Goal: Task Accomplishment & Management: Manage account settings

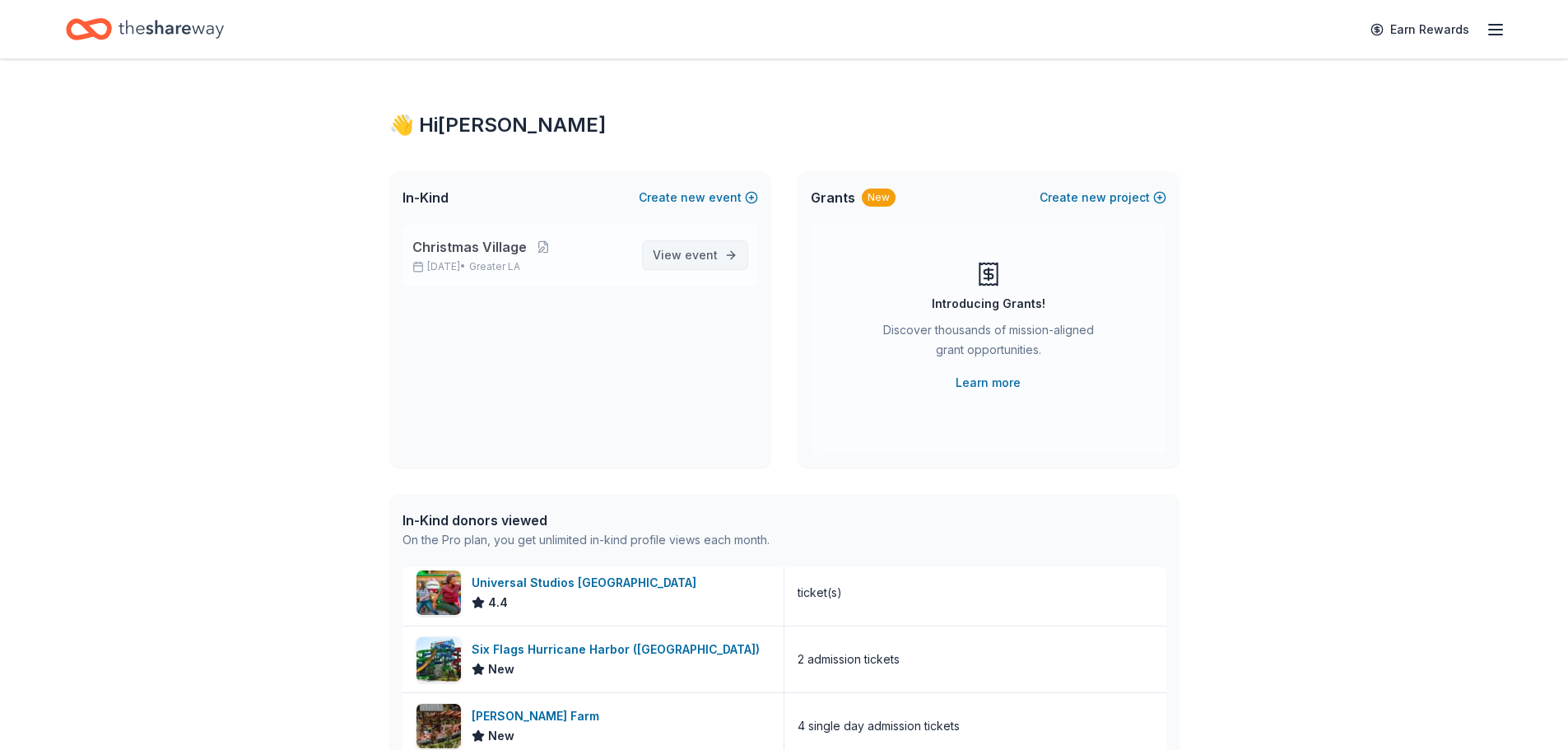
click at [702, 251] on span "event" at bounding box center [700, 255] width 33 height 14
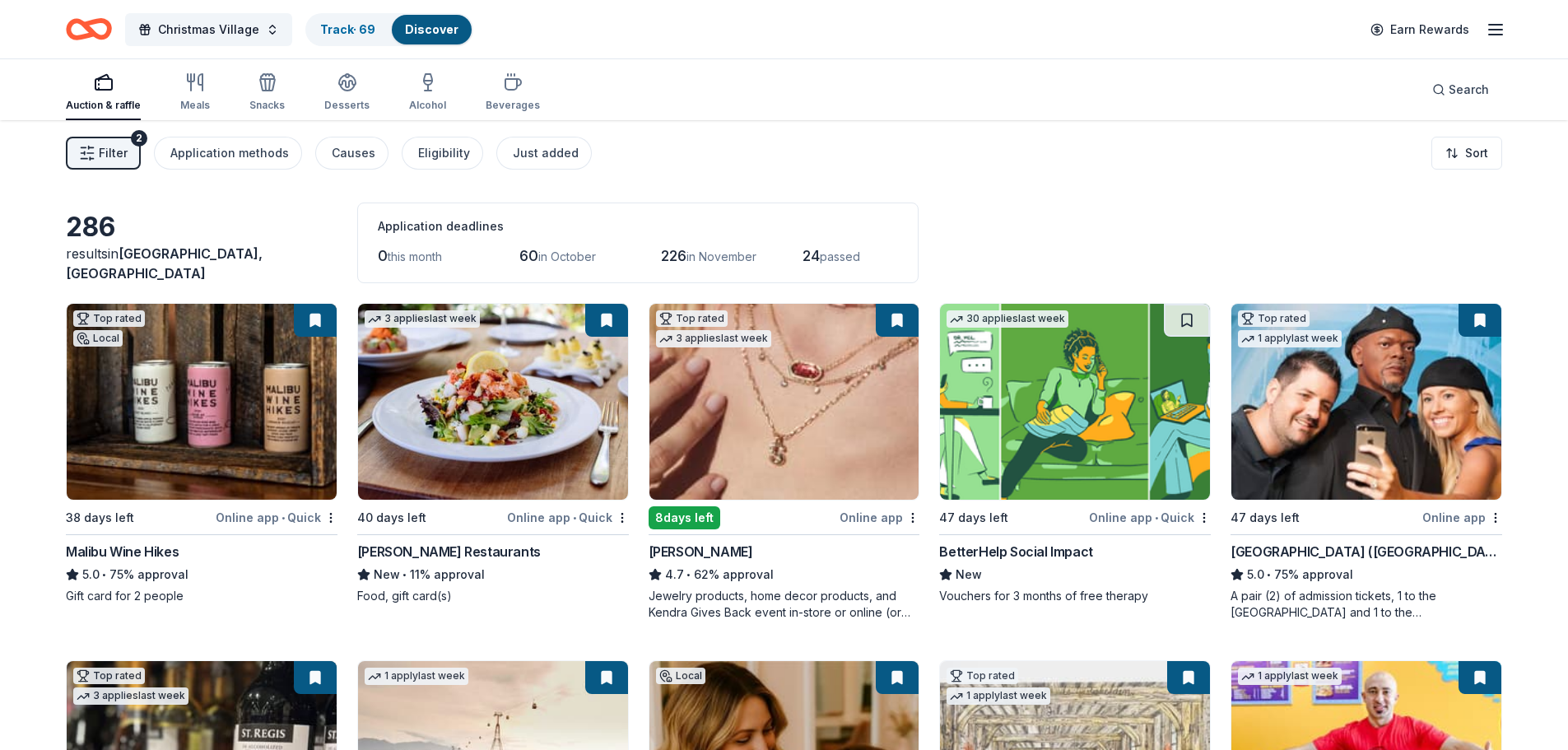
click at [113, 158] on span "Filter" at bounding box center [113, 153] width 29 height 20
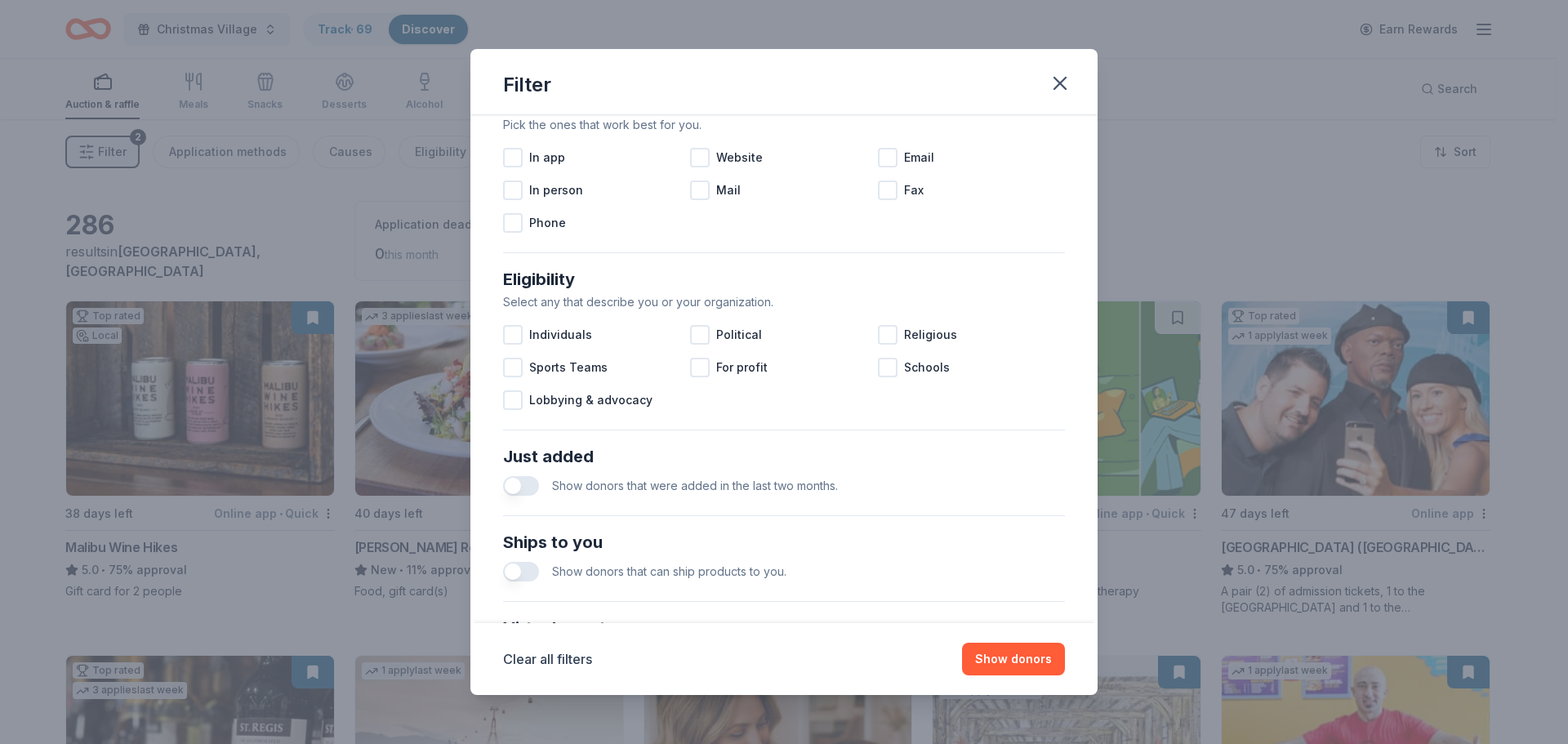
scroll to position [409, 0]
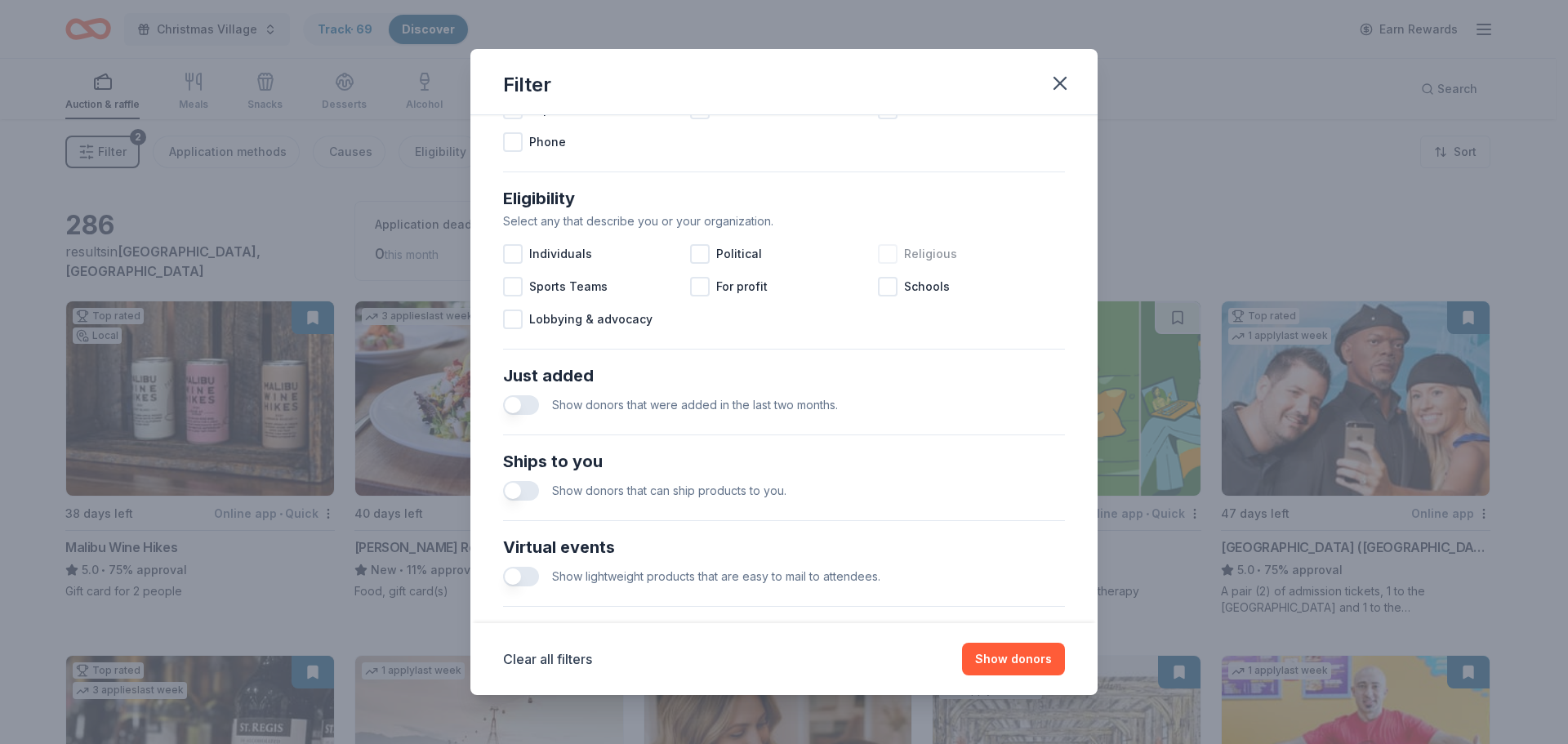
click at [880, 253] on div at bounding box center [887, 254] width 19 height 19
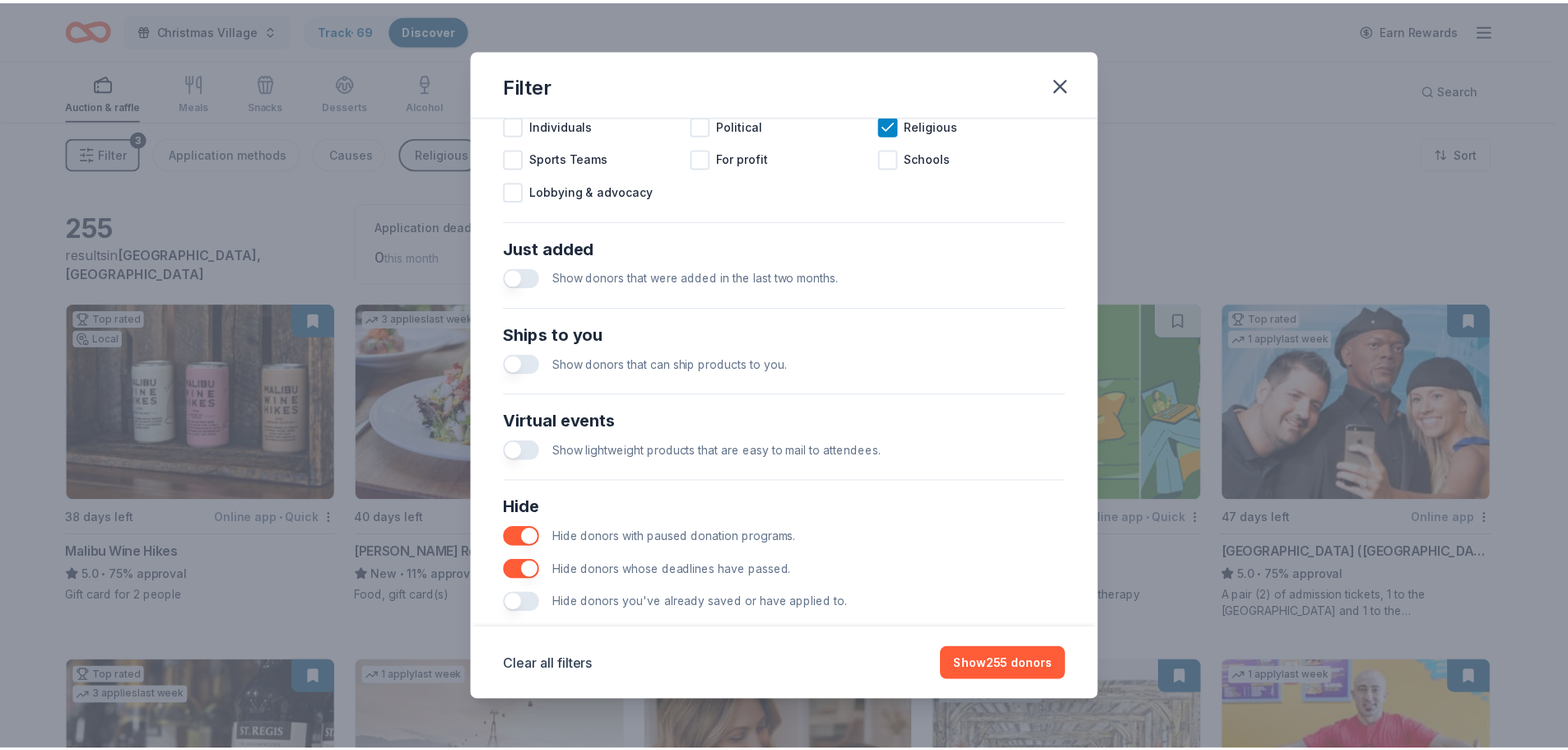
scroll to position [573, 0]
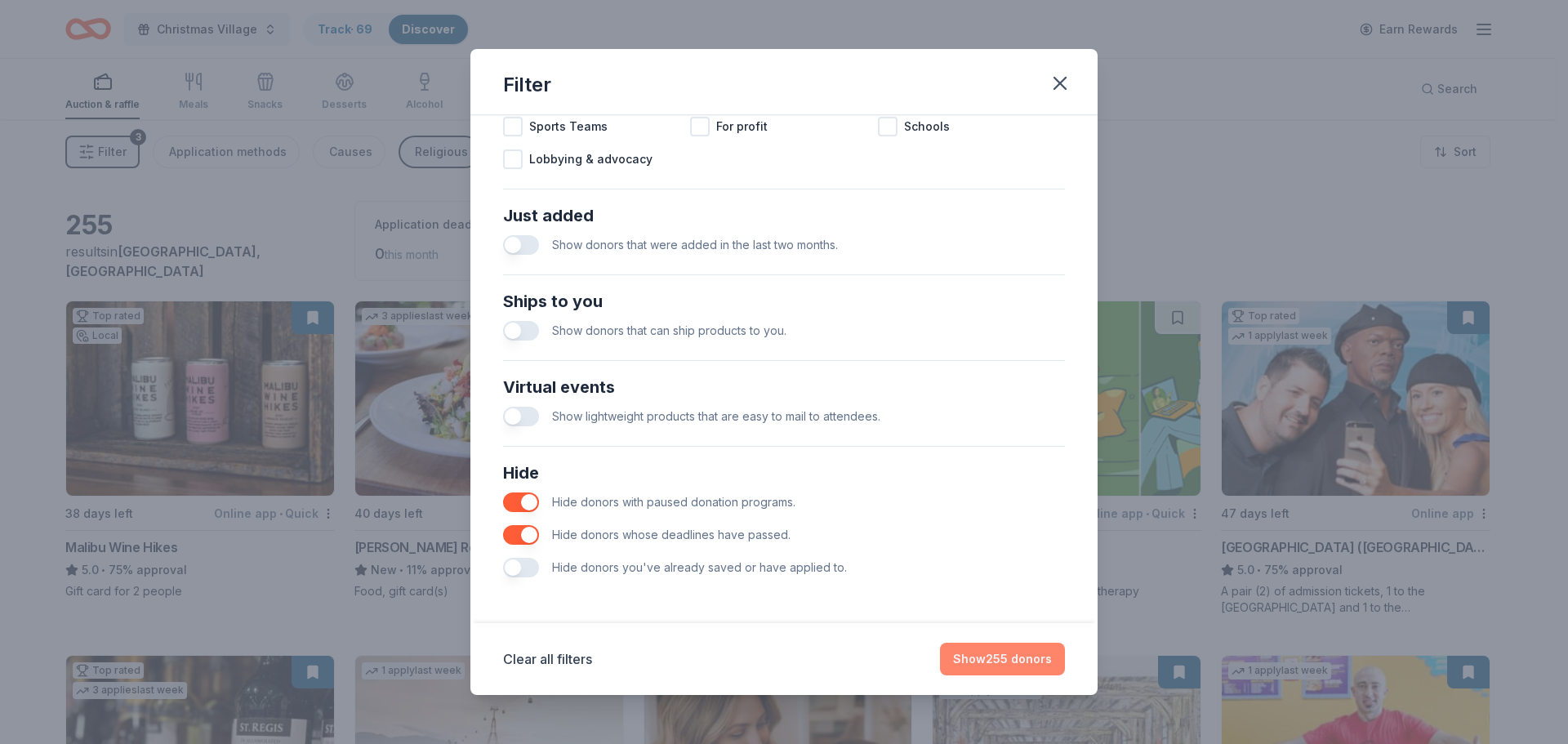
click at [975, 664] on button "Show 255 donors" at bounding box center [1003, 659] width 125 height 33
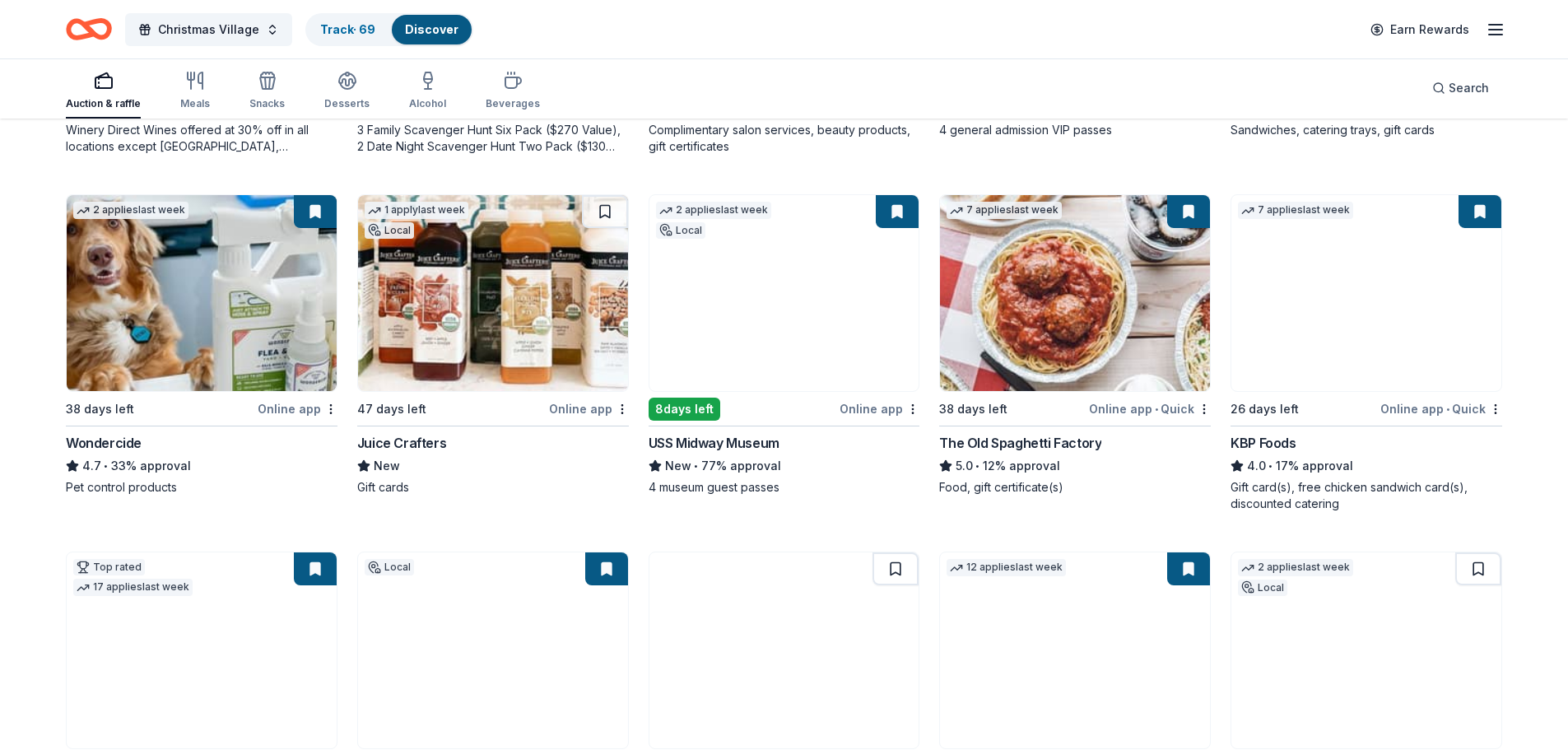
scroll to position [494, 0]
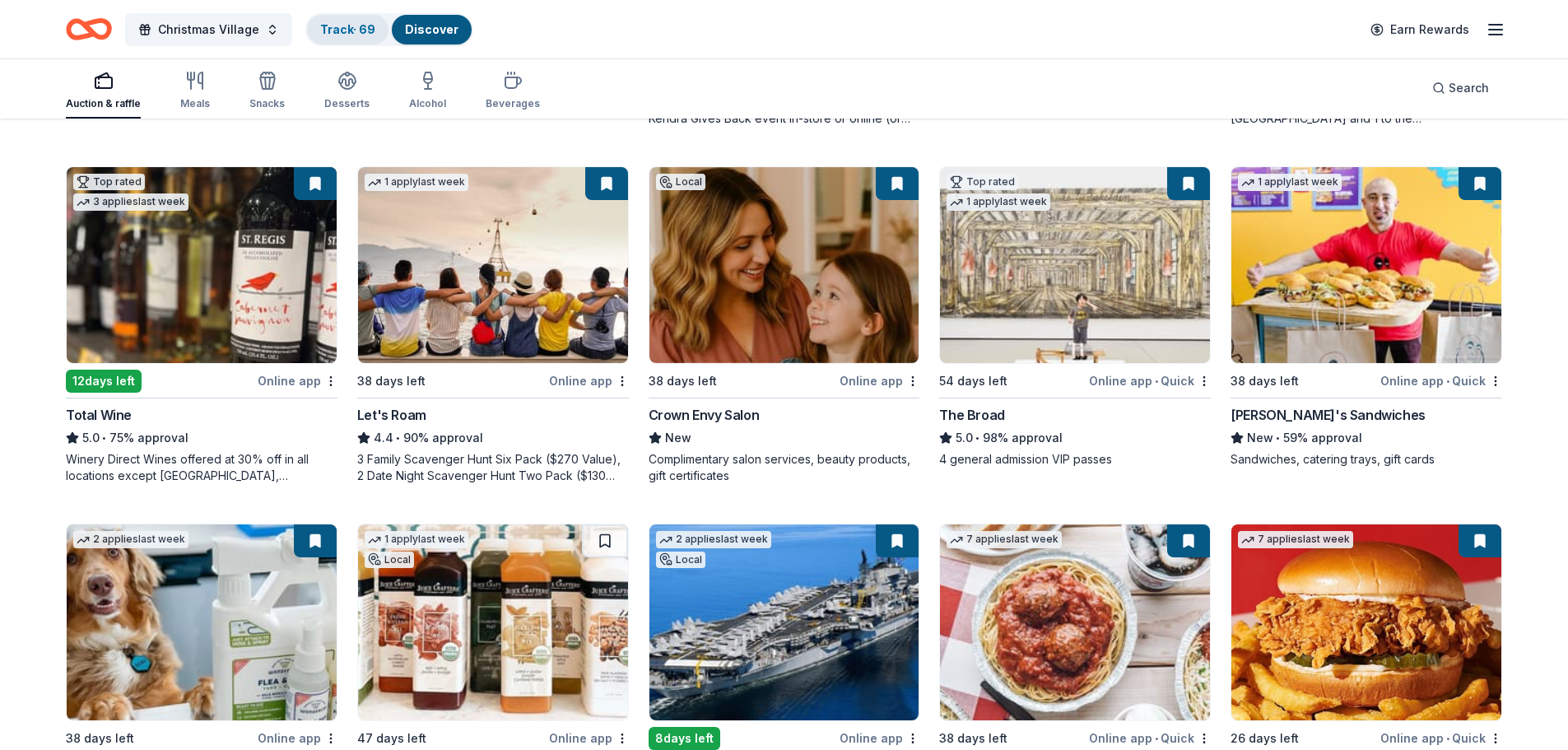
click at [340, 31] on link "Track · 69" at bounding box center [347, 29] width 55 height 14
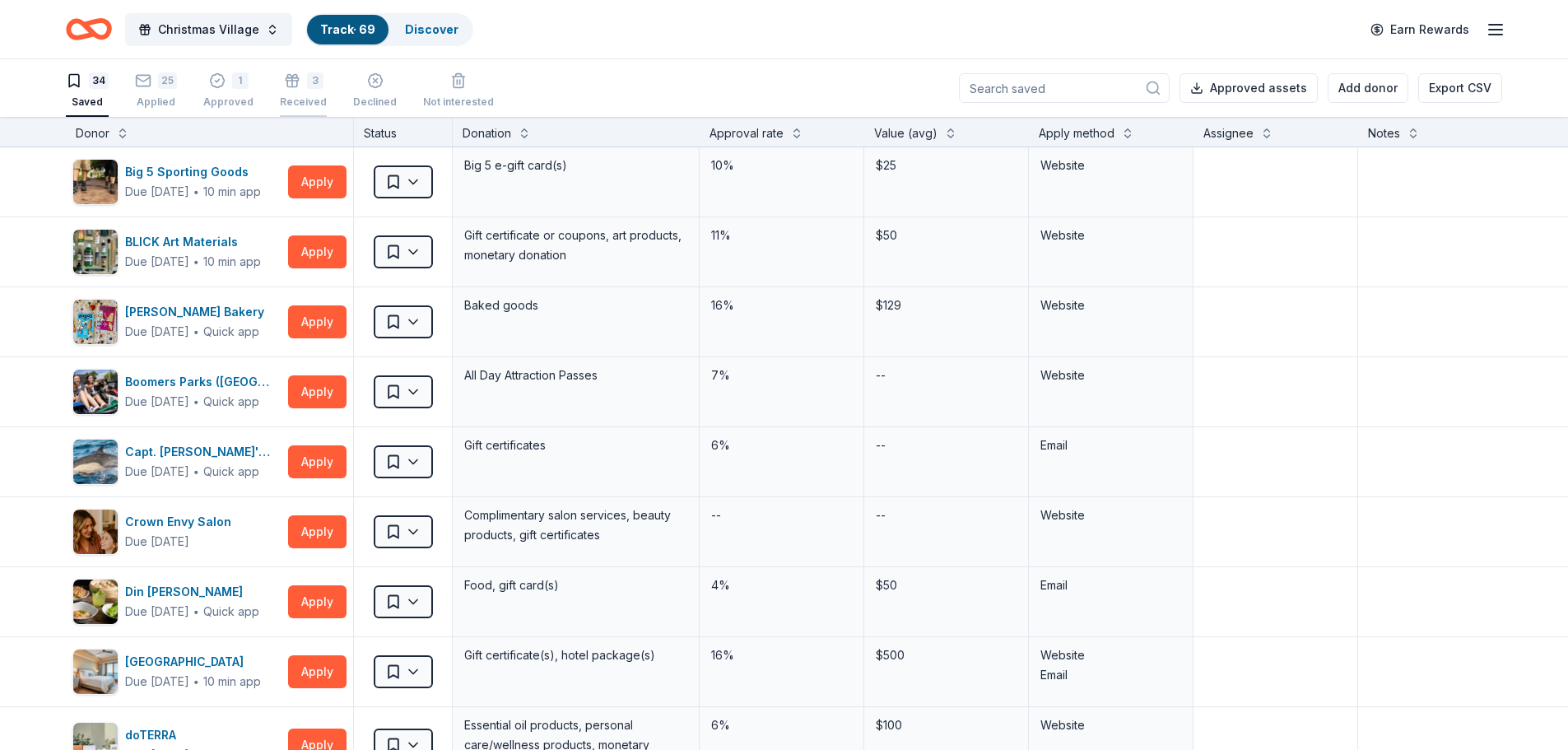
click at [302, 105] on div "Received" at bounding box center [303, 102] width 47 height 14
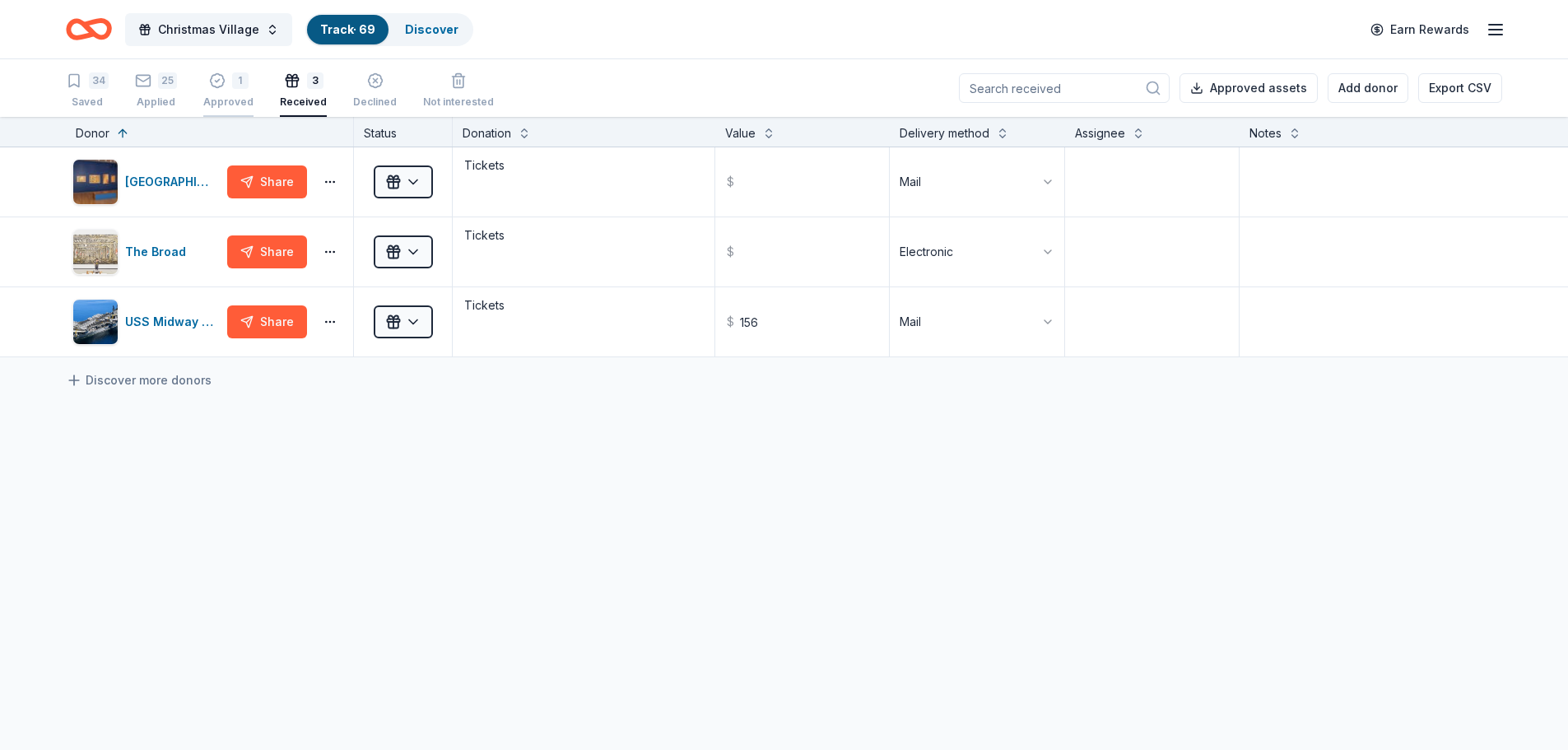
click at [230, 96] on div "Approved" at bounding box center [228, 102] width 50 height 14
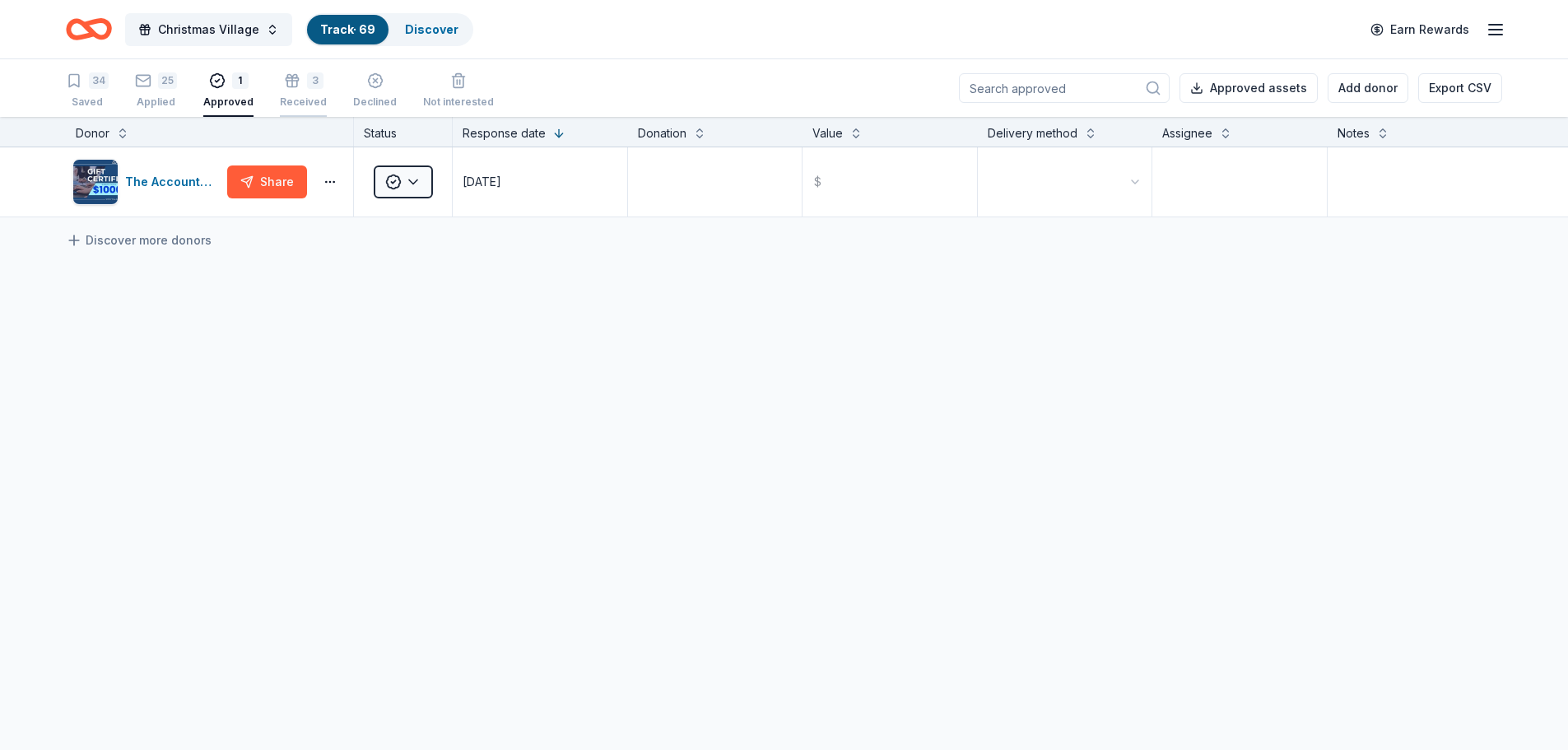
click at [295, 91] on div "3 Received" at bounding box center [303, 90] width 47 height 37
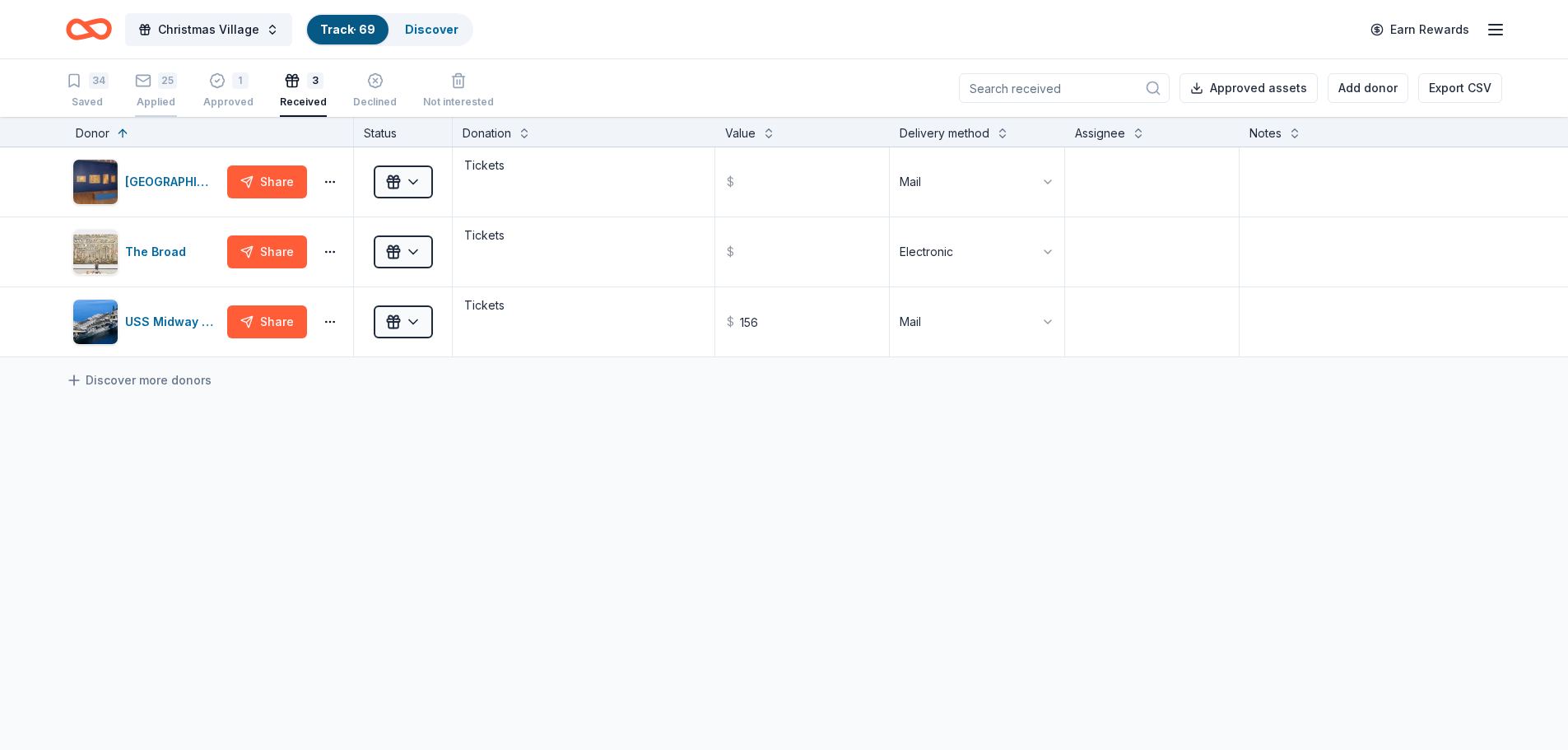
click at [149, 86] on rect "button" at bounding box center [143, 80] width 14 height 11
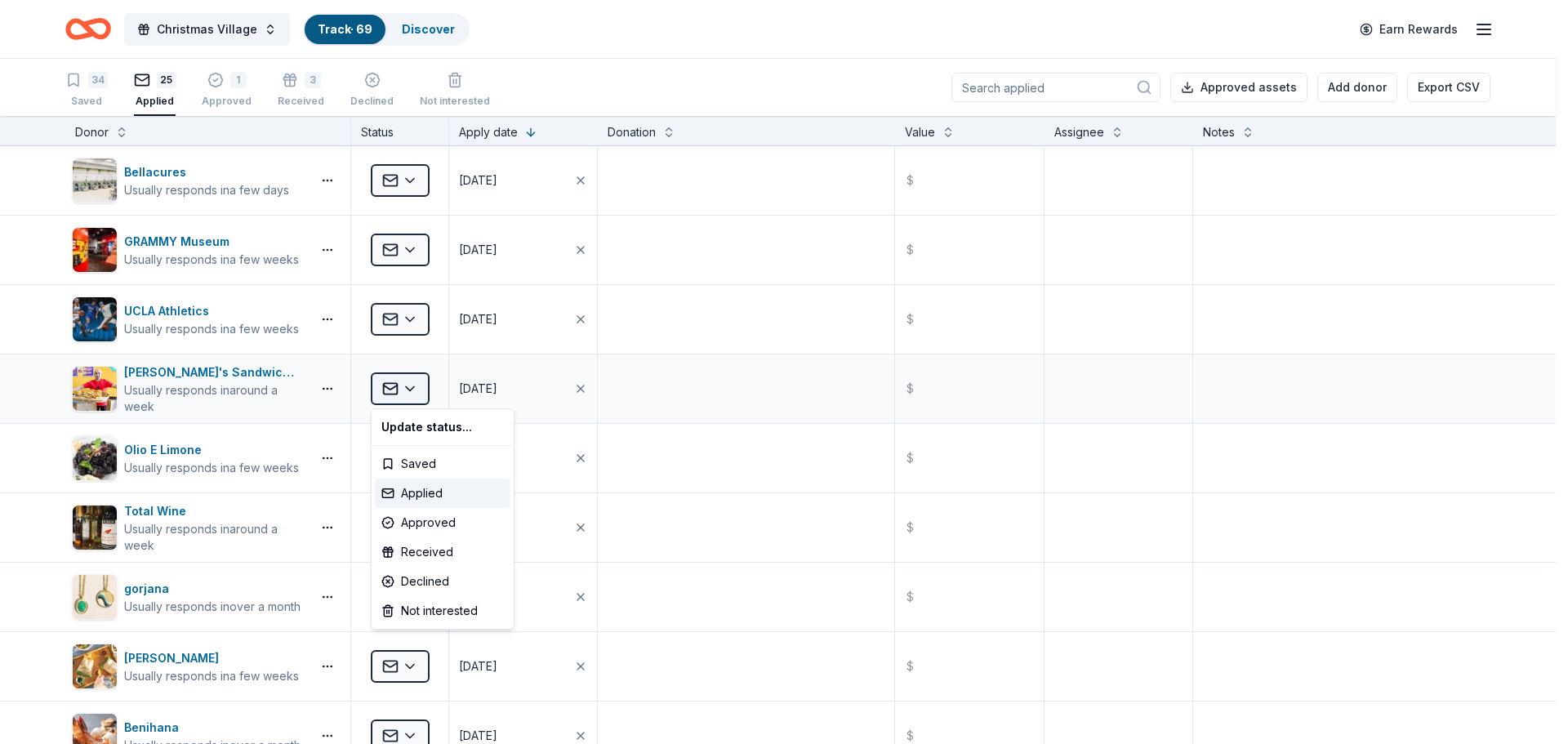
click at [414, 392] on html "Christmas Village Track · 69 Discover Earn Rewards 34 Saved 25 Applied 1 Approv…" at bounding box center [784, 372] width 1568 height 744
drag, startPoint x: 436, startPoint y: 495, endPoint x: 443, endPoint y: 522, distance: 27.9
click at [443, 522] on div "Update status... Saved Applied Approved Received Declined Not interested" at bounding box center [442, 519] width 144 height 222
click at [443, 522] on div "Approved" at bounding box center [442, 522] width 136 height 29
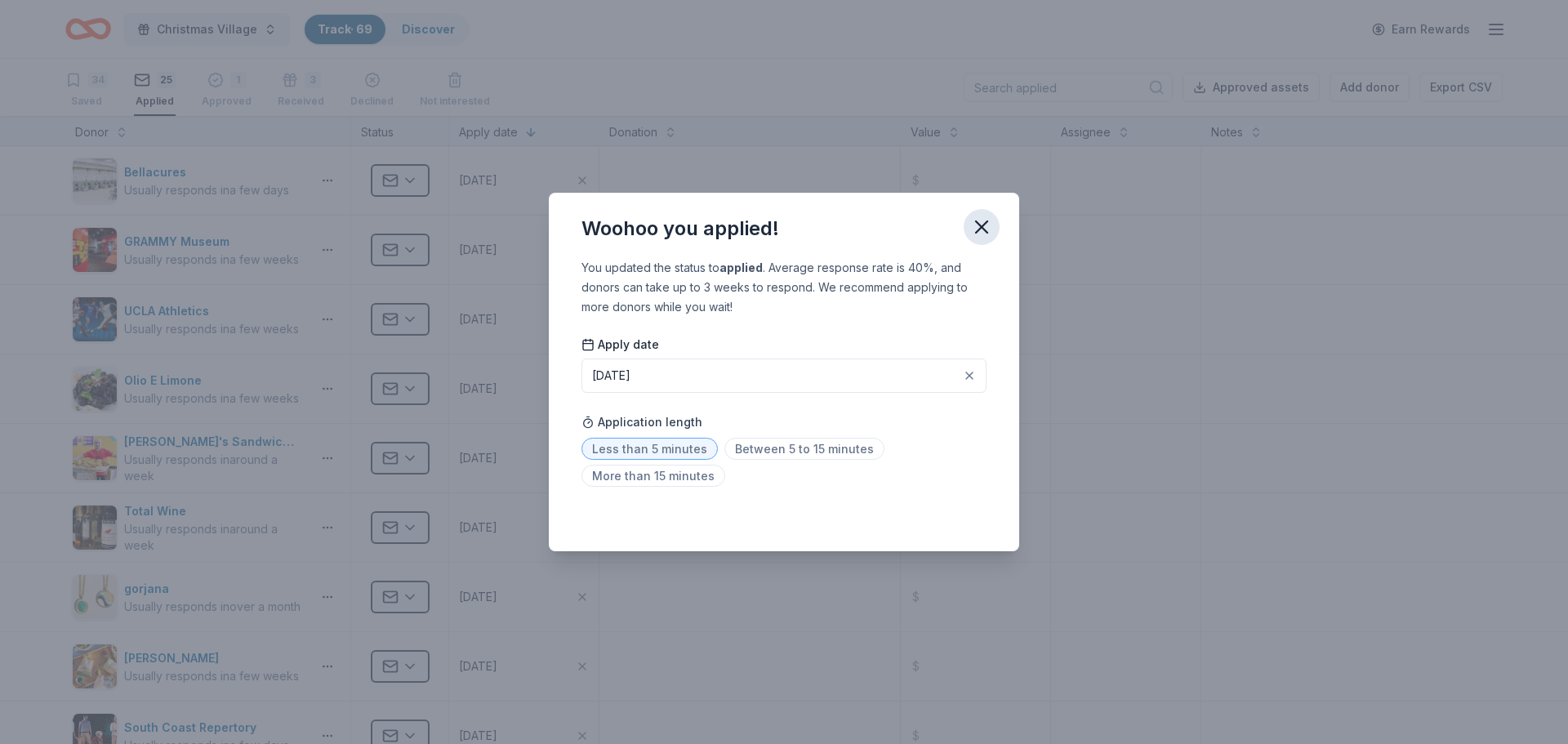
click at [983, 226] on icon "button" at bounding box center [982, 227] width 12 height 12
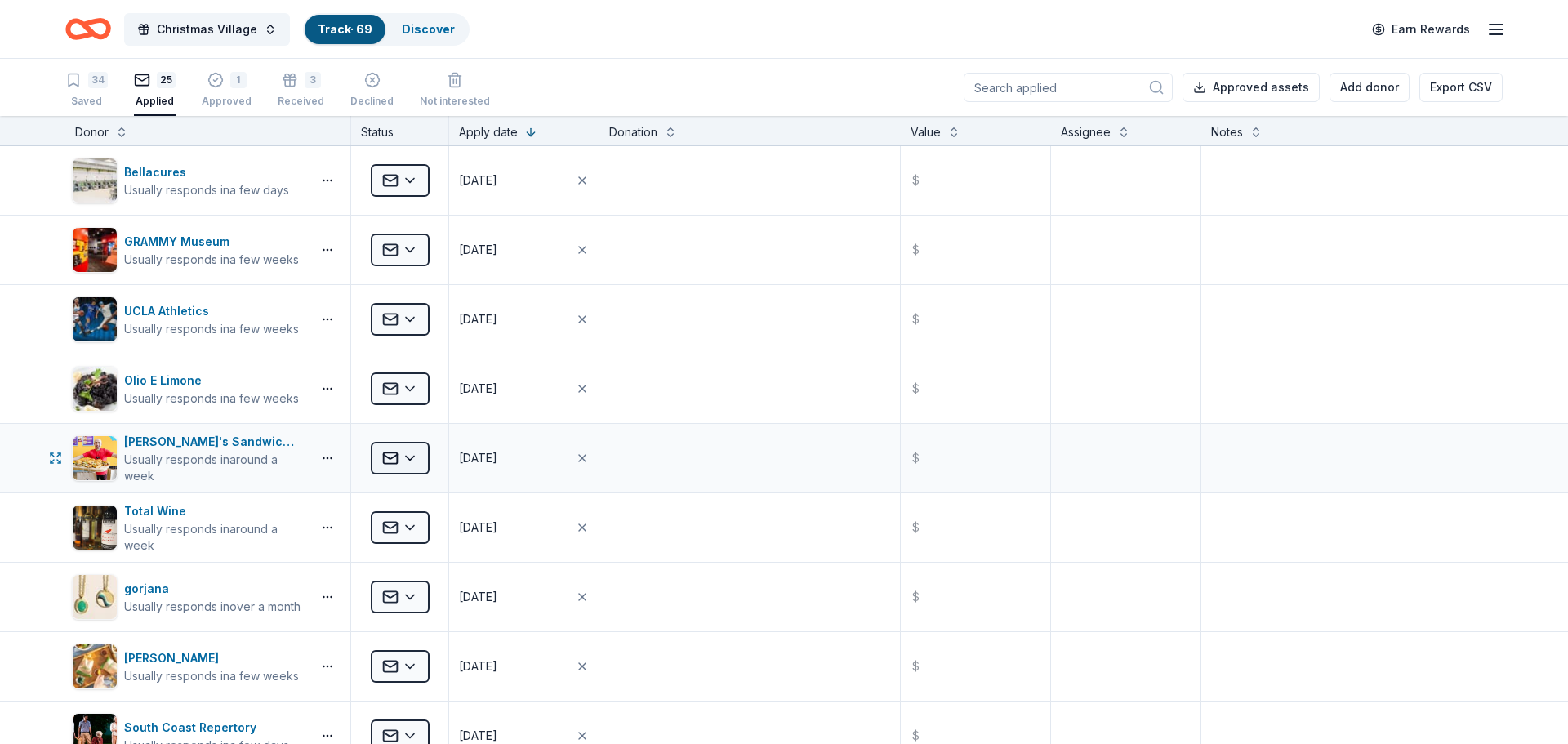
click at [414, 454] on html "Christmas Village Track · 69 Discover Earn Rewards 34 Saved 25 Applied 1 Approv…" at bounding box center [784, 372] width 1568 height 744
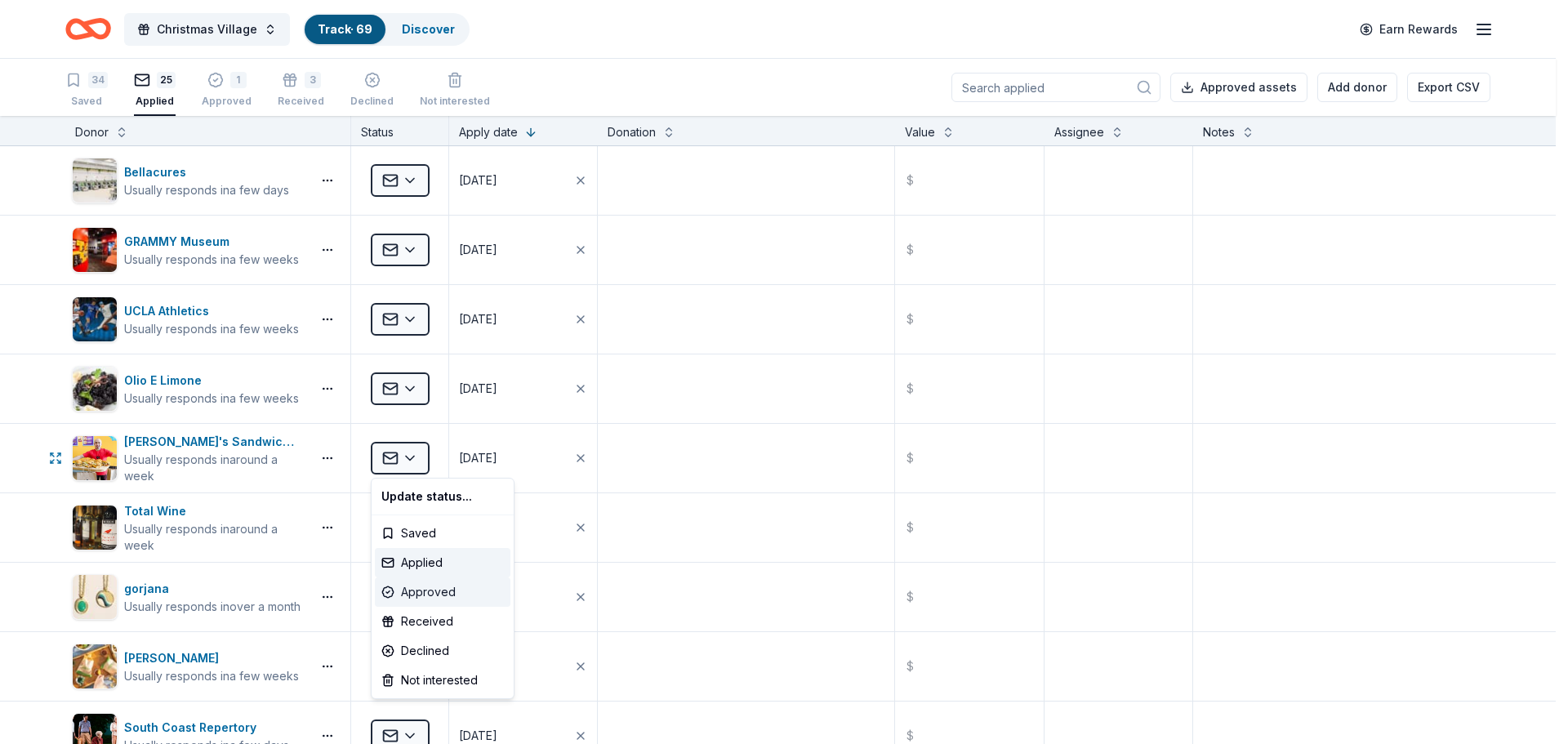
click at [430, 596] on div "Approved" at bounding box center [442, 591] width 136 height 29
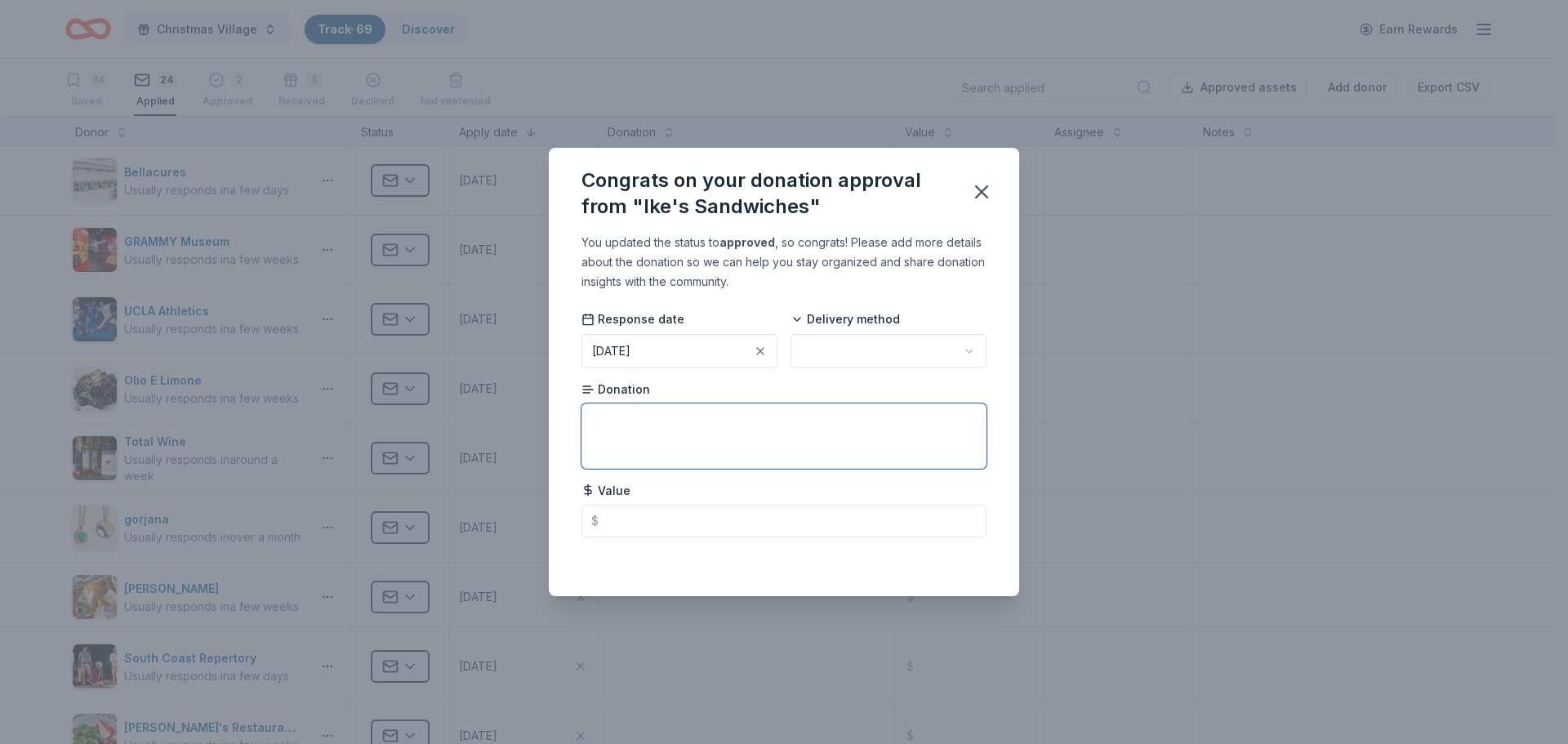
click at [674, 440] on textarea at bounding box center [784, 436] width 405 height 66
paste textarea "4 free sandwich vouchers to use for gift baskets or raffle prizes! Each voucher…"
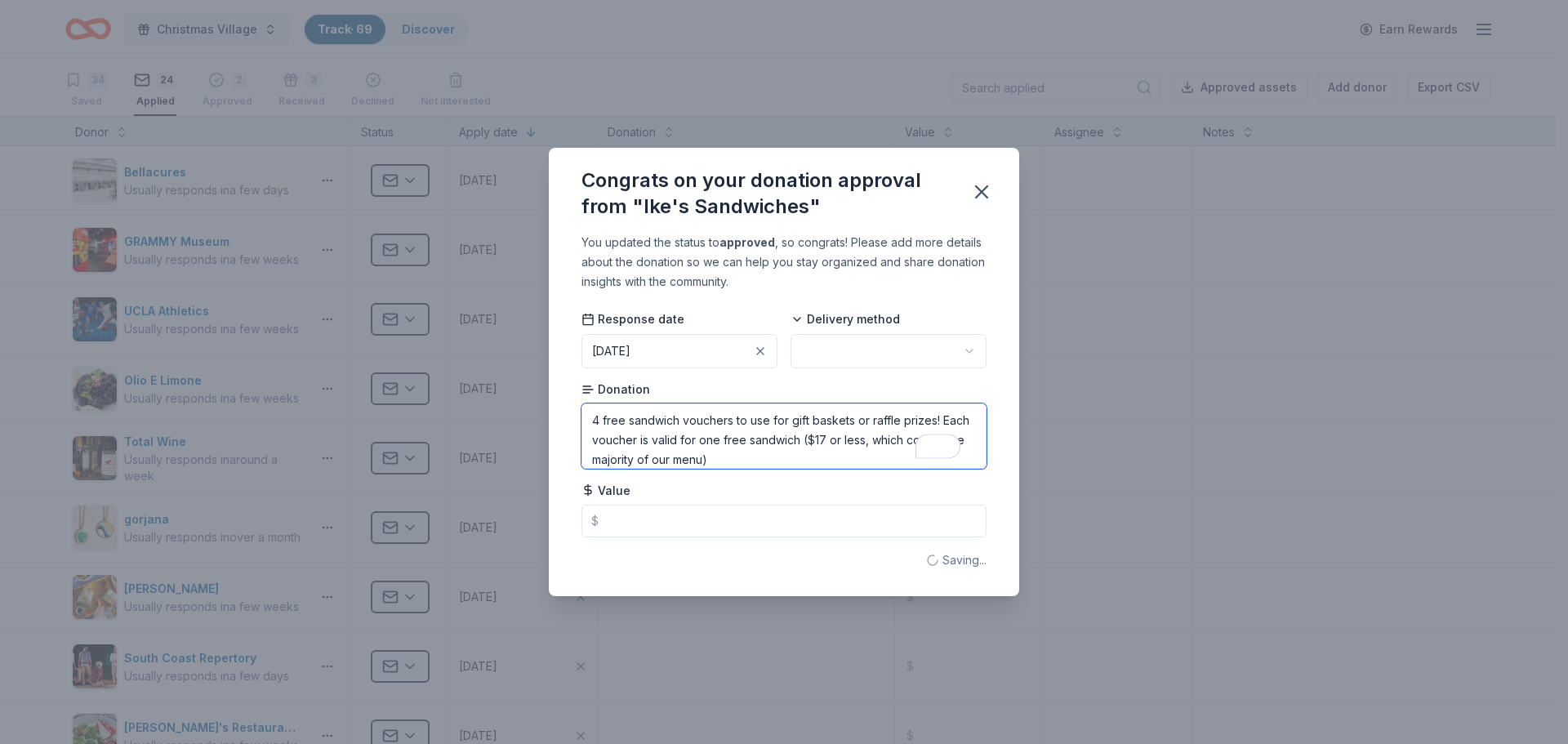
type textarea "4 free sandwich vouchers to use for gift baskets or raffle prizes! Each voucher…"
click at [817, 347] on html "Christmas Village Track · 69 Discover Earn Rewards 34 Saved 24 Applied 2 Approv…" at bounding box center [784, 372] width 1568 height 744
click at [698, 534] on input "text" at bounding box center [784, 521] width 405 height 33
type input "68.00"
click at [983, 195] on icon "button" at bounding box center [982, 192] width 12 height 12
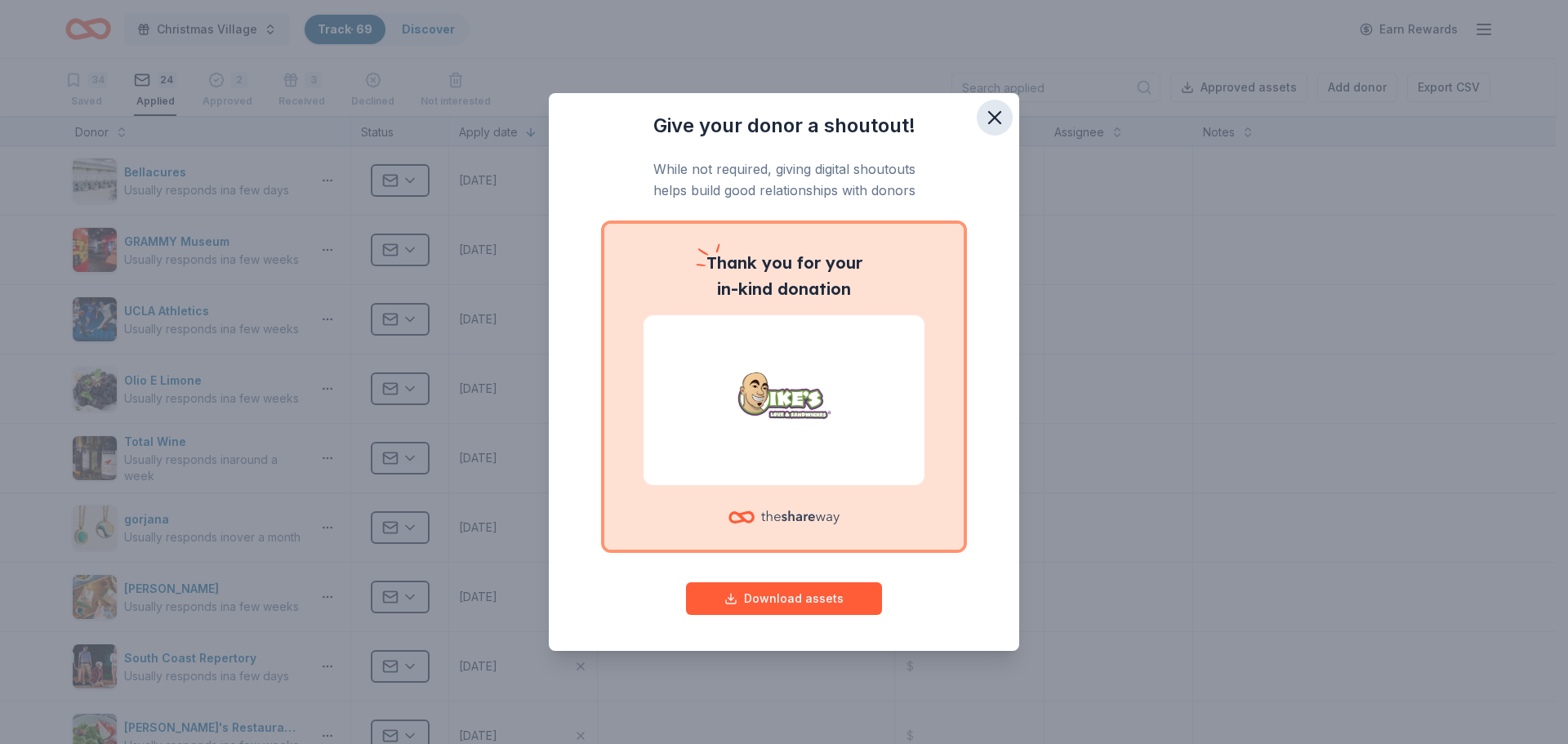
click at [994, 118] on icon "button" at bounding box center [995, 118] width 12 height 12
